Goal: Find specific page/section: Find specific page/section

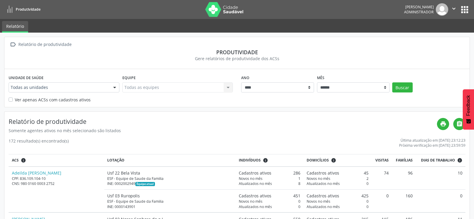
click at [466, 7] on nav "Produtividade [PERSON_NAME] Administrador  Configurações Sair apps" at bounding box center [237, 9] width 474 height 19
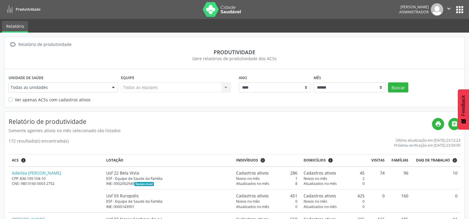
click at [459, 10] on button "apps" at bounding box center [460, 9] width 10 height 10
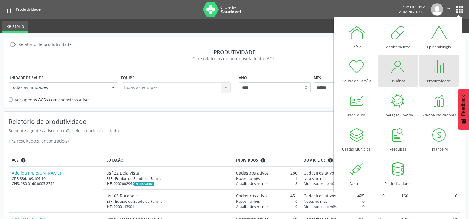
click at [388, 75] on link "Usuários" at bounding box center [398, 71] width 40 height 32
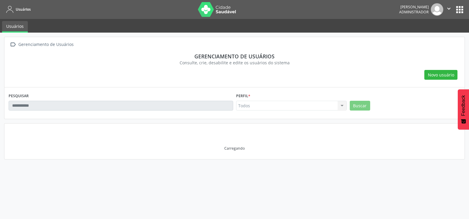
click at [71, 100] on div "PESQUISAR" at bounding box center [121, 102] width 228 height 23
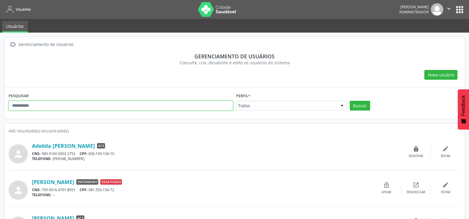
click at [71, 103] on input "text" at bounding box center [121, 106] width 225 height 10
type input "******"
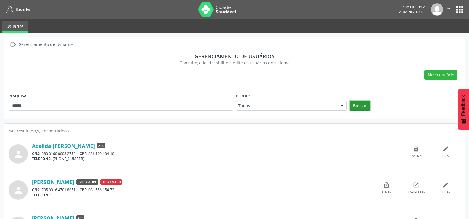
click at [355, 103] on button "Buscar" at bounding box center [360, 106] width 20 height 10
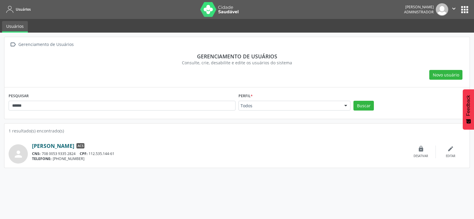
click at [59, 146] on link "[PERSON_NAME]" at bounding box center [53, 145] width 42 height 7
click at [470, 10] on nav "Usuários Rosana Amaral Montarroios Administrador  Configurações Sair apps" at bounding box center [237, 9] width 474 height 19
click at [466, 10] on button "apps" at bounding box center [464, 9] width 10 height 10
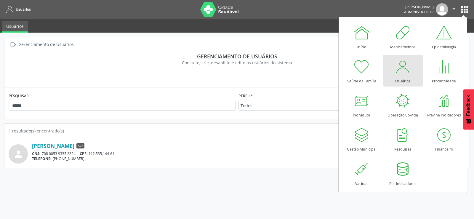
click at [405, 73] on div at bounding box center [403, 67] width 18 height 18
